Goal: Find specific page/section: Find specific page/section

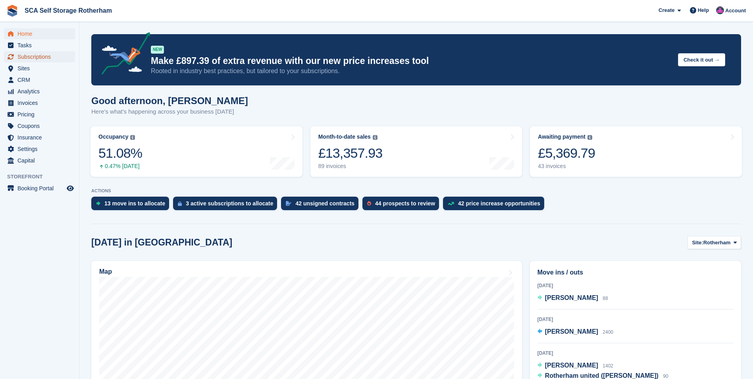
click at [27, 53] on span "Subscriptions" at bounding box center [41, 56] width 48 height 11
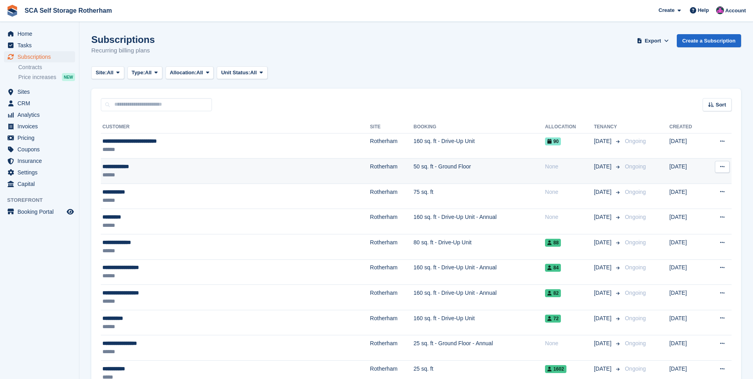
click at [153, 168] on div "**********" at bounding box center [186, 166] width 168 height 8
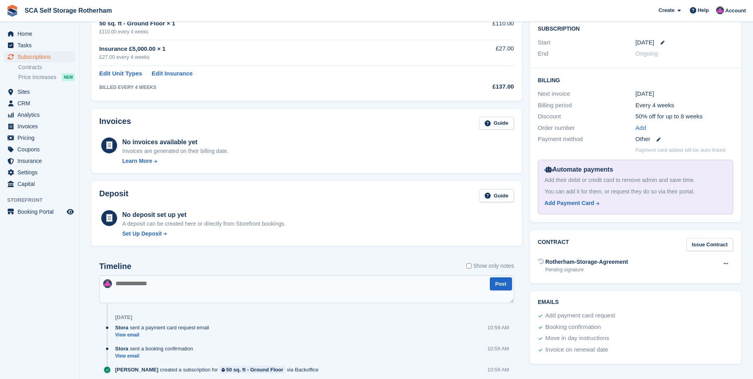
scroll to position [171, 0]
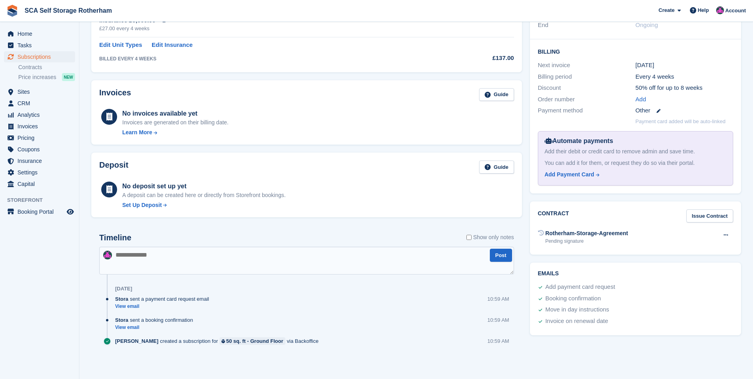
drag, startPoint x: 110, startPoint y: 32, endPoint x: 659, endPoint y: 355, distance: 636.9
click at [659, 355] on div "Darron Wilson 101044 View on Stripe Cancel Subscription Allocation Nothing allo…" at bounding box center [416, 115] width 650 height 512
drag, startPoint x: 659, startPoint y: 355, endPoint x: 621, endPoint y: 352, distance: 37.9
click at [621, 352] on div "Tasks 0 Add No tasks related to Subscription #101044 Booking Customer Darron Wi…" at bounding box center [635, 128] width 219 height 488
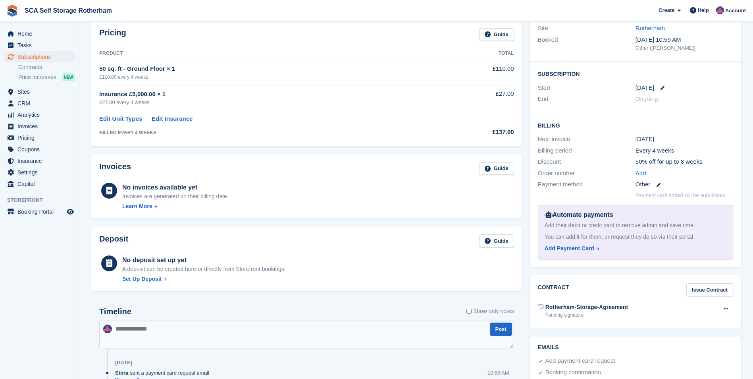
scroll to position [0, 0]
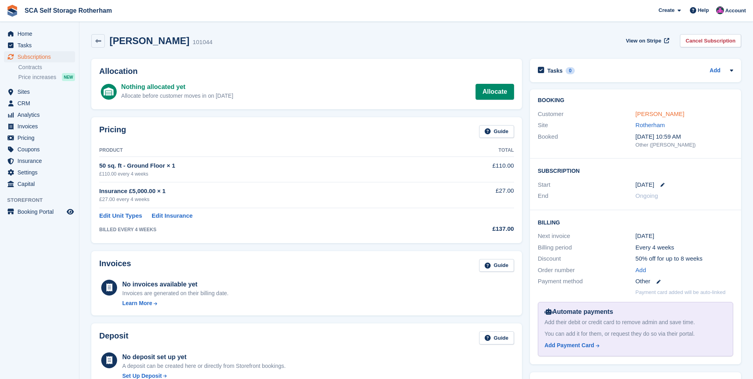
click at [650, 117] on link "[PERSON_NAME]" at bounding box center [660, 113] width 49 height 7
